Goal: Task Accomplishment & Management: Manage account settings

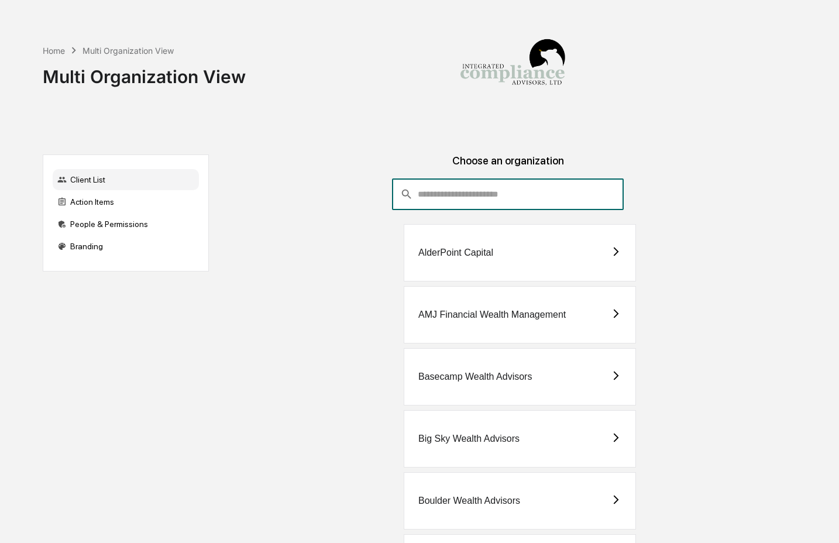
click at [482, 196] on input "consultant-dashboard__filter-organizations-search-bar" at bounding box center [521, 194] width 206 height 32
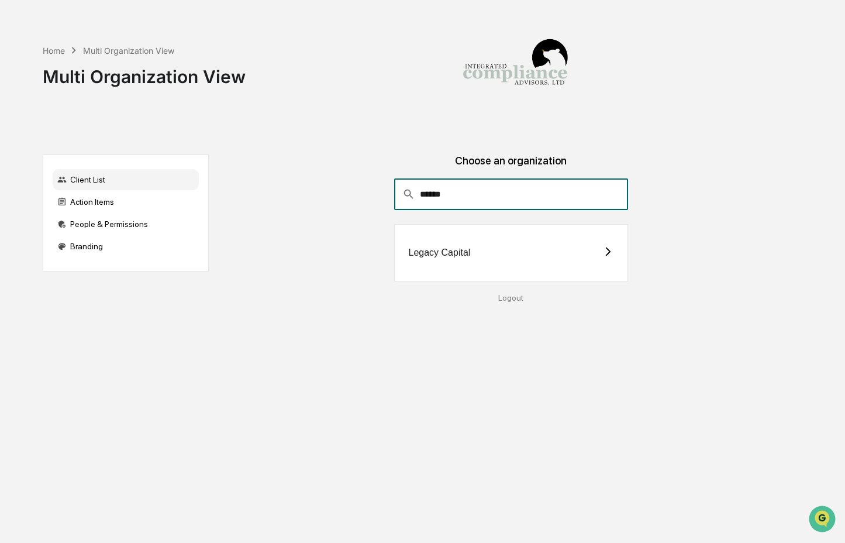
type input "******"
drag, startPoint x: 489, startPoint y: 239, endPoint x: 502, endPoint y: 257, distance: 22.2
click at [499, 251] on div "Legacy Capital" at bounding box center [511, 252] width 234 height 57
